Goal: Information Seeking & Learning: Learn about a topic

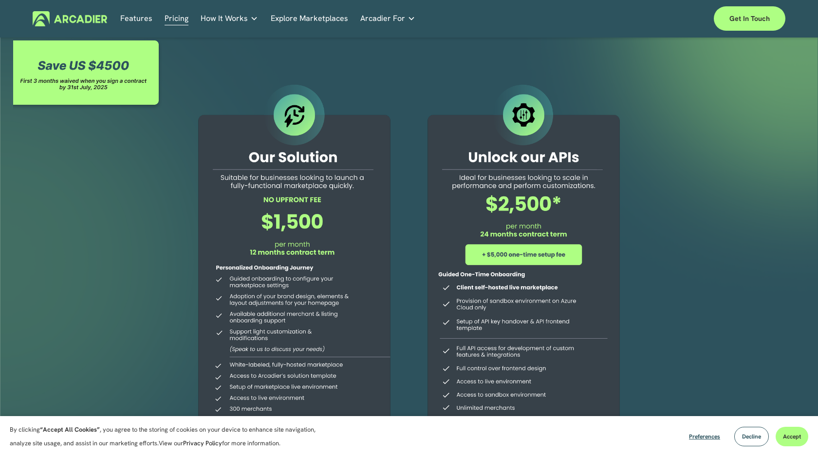
click at [291, 21] on link "Explore Marketplaces" at bounding box center [309, 18] width 77 height 15
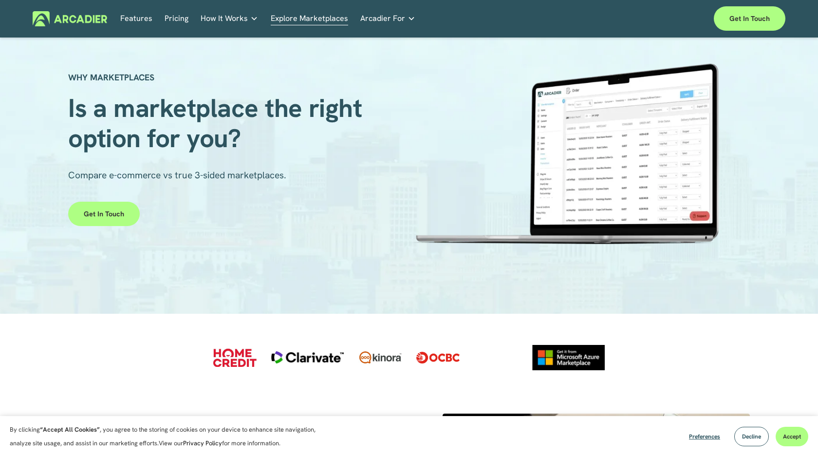
scroll to position [29, 0]
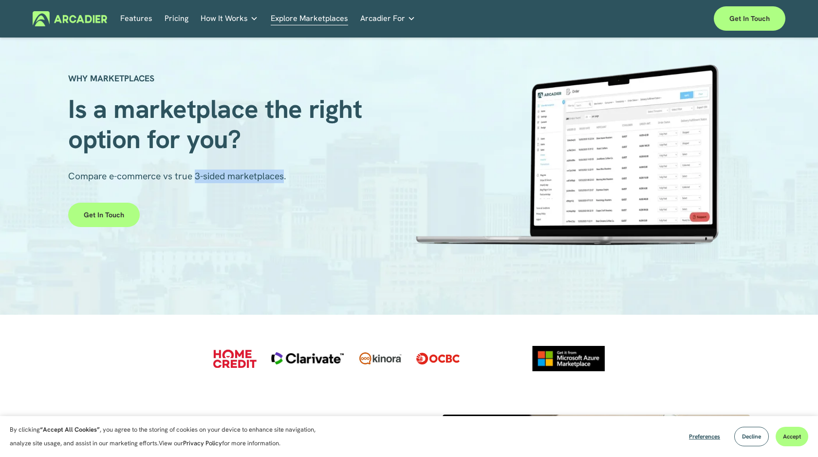
drag, startPoint x: 287, startPoint y: 176, endPoint x: 196, endPoint y: 177, distance: 91.1
click at [196, 177] on span "Compare e-commerce vs true 3-sided marketplaces." at bounding box center [177, 176] width 218 height 12
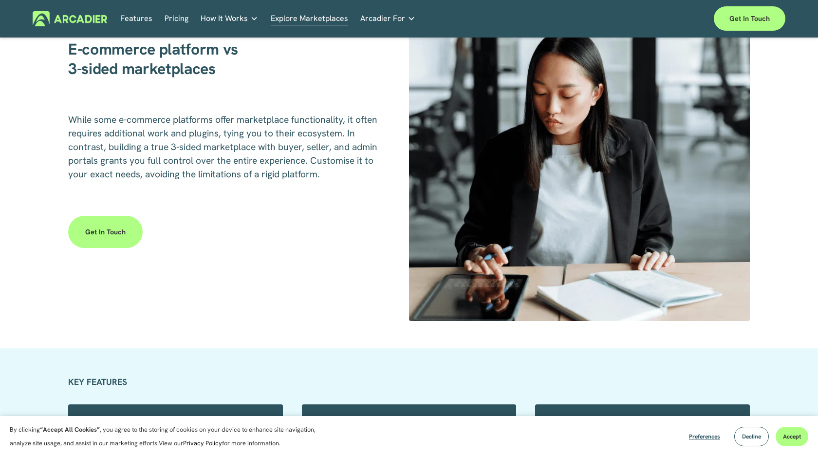
scroll to position [1389, 0]
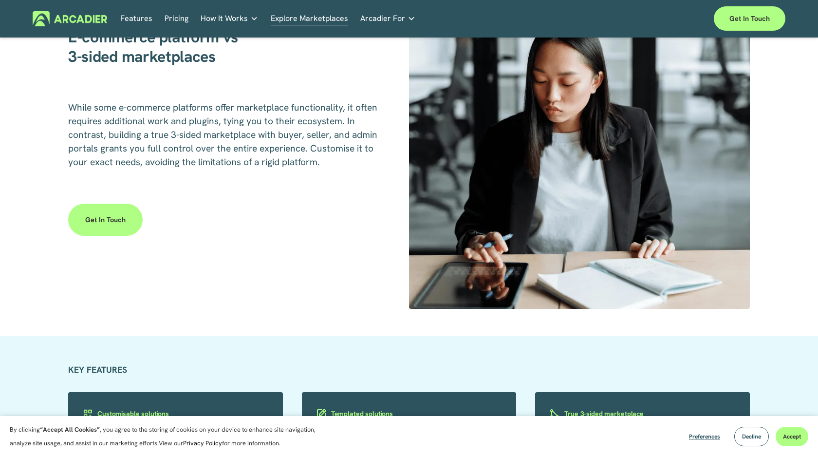
click at [168, 18] on link "Pricing" at bounding box center [177, 18] width 24 height 15
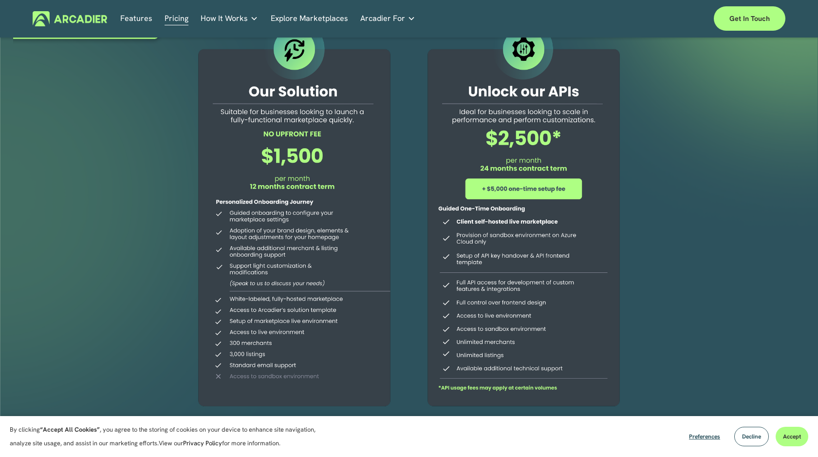
scroll to position [67, 0]
